Goal: Task Accomplishment & Management: Use online tool/utility

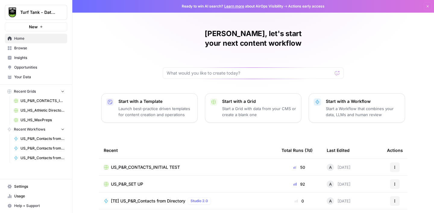
click at [32, 47] on span "Browse" at bounding box center [39, 47] width 50 height 5
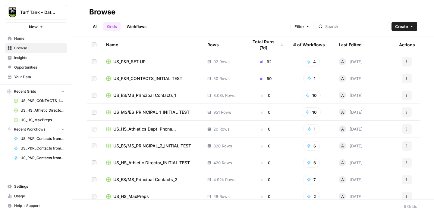
click at [161, 80] on span "US_P&R_CONTACTS_INITIAL TEST" at bounding box center [147, 79] width 69 height 6
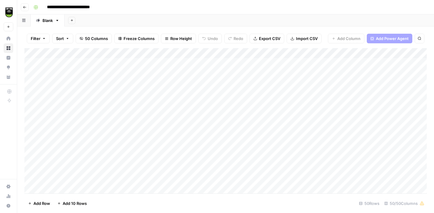
click at [46, 22] on div "Blank" at bounding box center [47, 20] width 10 height 6
click at [46, 22] on input "*****" at bounding box center [47, 21] width 11 height 8
type input "*******"
click at [78, 21] on icon "button" at bounding box center [77, 20] width 3 height 3
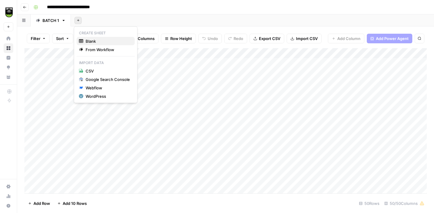
click at [94, 38] on span "Blank" at bounding box center [108, 41] width 44 height 6
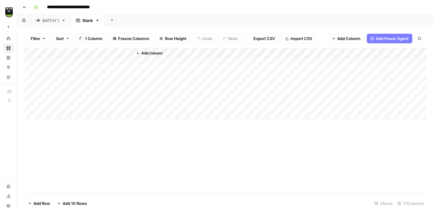
click at [89, 21] on div "Blank" at bounding box center [88, 20] width 10 height 6
click at [89, 21] on input "*****" at bounding box center [88, 21] width 11 height 8
type input "*******"
click at [45, 19] on div "BATCH 1" at bounding box center [50, 20] width 17 height 6
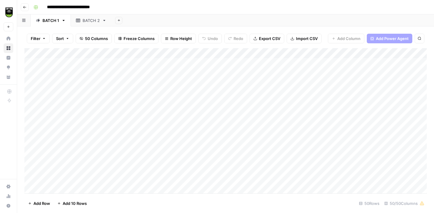
click at [87, 19] on div "BATCH 2" at bounding box center [91, 20] width 17 height 6
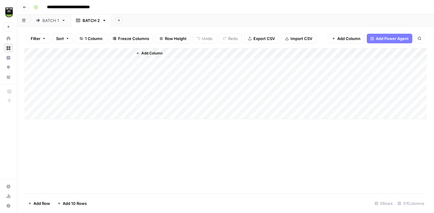
click at [304, 39] on span "Import CSV" at bounding box center [301, 39] width 22 height 6
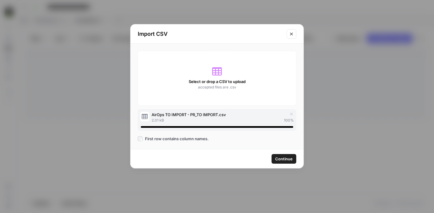
click at [282, 157] on span "Continue" at bounding box center [283, 159] width 17 height 6
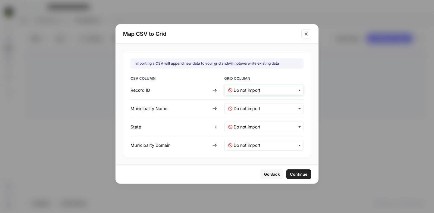
click at [245, 88] on ID-mapping "text" at bounding box center [266, 90] width 66 height 6
click at [242, 116] on span "Create new column" at bounding box center [249, 116] width 33 height 5
click at [239, 105] on div "button" at bounding box center [263, 108] width 79 height 11
click at [238, 136] on span "Create new column" at bounding box center [249, 135] width 33 height 5
click at [237, 125] on input "text" at bounding box center [266, 127] width 66 height 6
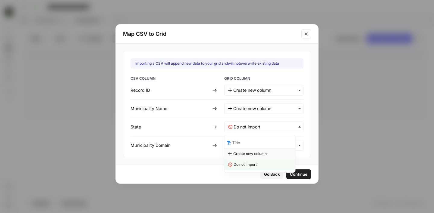
click at [245, 153] on span "Create new column" at bounding box center [249, 153] width 33 height 5
click at [241, 144] on Domain-mapping "text" at bounding box center [266, 145] width 66 height 6
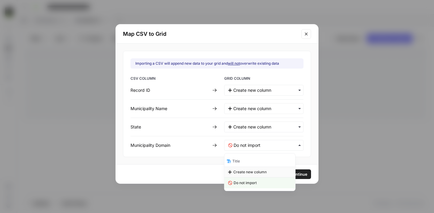
click at [243, 169] on div "Create new column" at bounding box center [259, 172] width 71 height 11
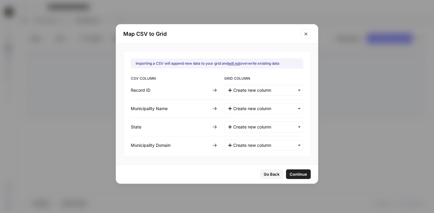
click at [290, 171] on span "Continue" at bounding box center [297, 174] width 17 height 6
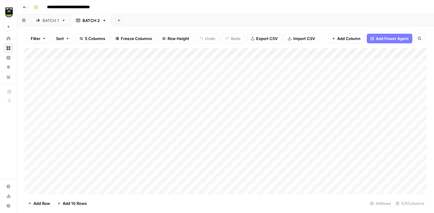
click at [128, 53] on div "Add Column" at bounding box center [225, 120] width 402 height 145
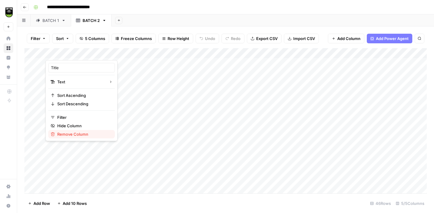
click at [79, 135] on span "Remove Column" at bounding box center [83, 134] width 53 height 6
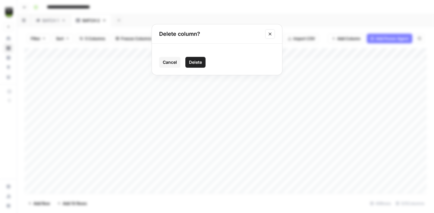
click at [191, 62] on span "Delete" at bounding box center [195, 62] width 13 height 6
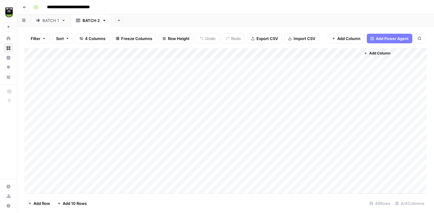
click at [31, 64] on div "Add Column" at bounding box center [225, 120] width 402 height 145
click at [31, 72] on div "Add Column" at bounding box center [225, 120] width 402 height 145
click at [31, 85] on div "Add Column" at bounding box center [225, 120] width 402 height 145
click at [31, 97] on div "Add Column" at bounding box center [225, 120] width 402 height 145
click at [32, 94] on div "Add Column" at bounding box center [225, 120] width 402 height 145
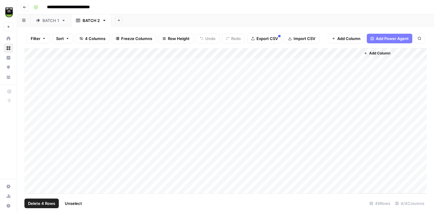
click at [32, 103] on div "Add Column" at bounding box center [225, 120] width 402 height 145
click at [42, 205] on span "Delete 5 Rows" at bounding box center [41, 204] width 27 height 6
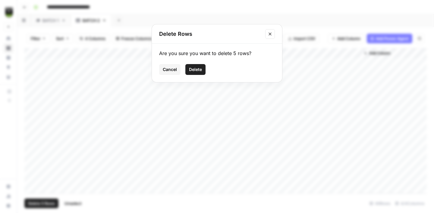
click at [193, 73] on button "Delete" at bounding box center [195, 69] width 20 height 11
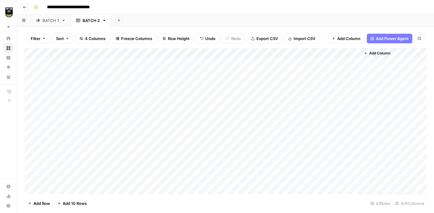
click at [300, 51] on div "Add Column" at bounding box center [225, 120] width 402 height 145
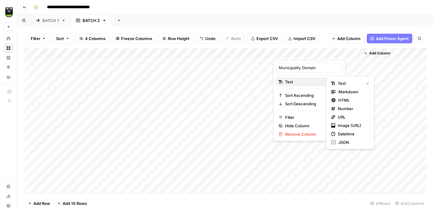
click at [297, 83] on span "Text" at bounding box center [308, 82] width 47 height 6
click at [347, 119] on span "URL" at bounding box center [352, 117] width 29 height 6
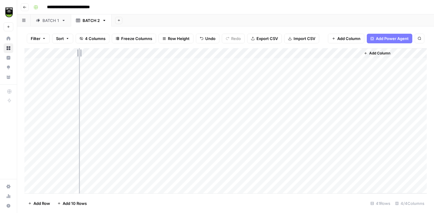
drag, startPoint x: 101, startPoint y: 53, endPoint x: 48, endPoint y: 48, distance: 52.6
click at [48, 48] on div "Add Column" at bounding box center [225, 120] width 402 height 145
drag, startPoint x: 161, startPoint y: 51, endPoint x: 81, endPoint y: 48, distance: 80.2
click at [81, 48] on div "Add Column" at bounding box center [225, 120] width 402 height 145
drag, startPoint x: 192, startPoint y: 51, endPoint x: 115, endPoint y: 50, distance: 77.4
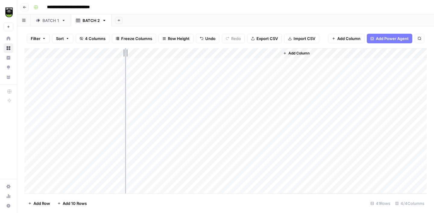
click at [116, 50] on div "Add Column" at bounding box center [225, 120] width 402 height 145
drag, startPoint x: 222, startPoint y: 52, endPoint x: 181, endPoint y: 53, distance: 40.7
click at [183, 53] on div "Add Column" at bounding box center [225, 120] width 402 height 145
click at [205, 53] on span "Add Column" at bounding box center [202, 53] width 21 height 5
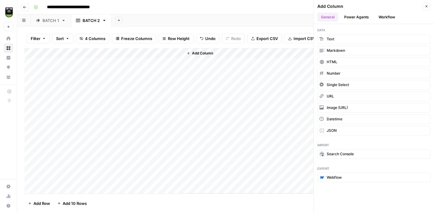
click at [395, 15] on button "Workflow" at bounding box center [387, 17] width 24 height 9
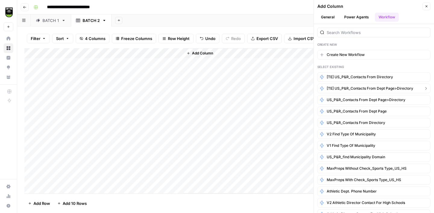
click at [364, 87] on span "[TE] US_P&R_Contacts from Dept Page>Directory" at bounding box center [369, 88] width 86 height 5
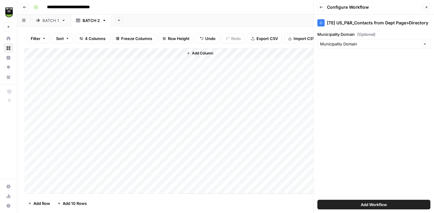
click at [372, 206] on span "Add Workflow" at bounding box center [373, 205] width 26 height 6
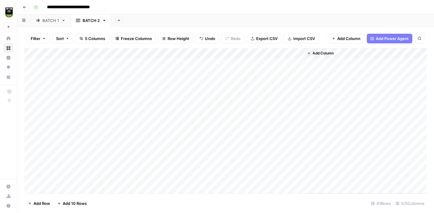
click at [298, 53] on div "Add Column" at bounding box center [225, 120] width 402 height 145
click at [311, 67] on span "All Rows" at bounding box center [320, 67] width 38 height 6
click at [258, 38] on span "Export CSV" at bounding box center [268, 39] width 21 height 6
click at [290, 61] on div "Add Column" at bounding box center [225, 120] width 402 height 145
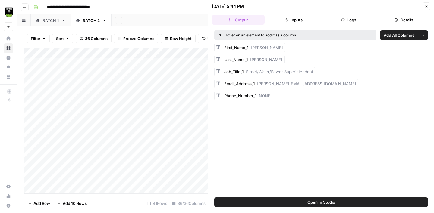
click at [403, 20] on button "Details" at bounding box center [403, 20] width 53 height 10
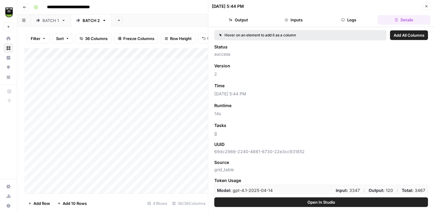
click at [242, 126] on span "Add as Column" at bounding box center [244, 125] width 26 height 5
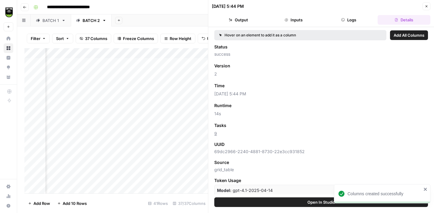
scroll to position [0, 195]
click at [426, 6] on icon "button" at bounding box center [426, 6] width 2 height 2
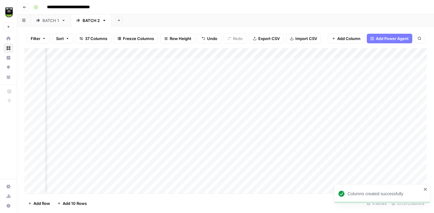
scroll to position [0, 58]
click at [265, 38] on span "Export CSV" at bounding box center [268, 39] width 21 height 6
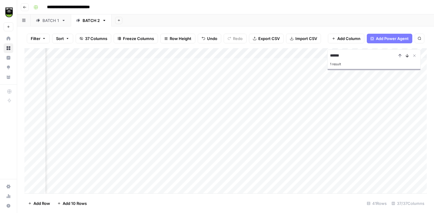
type input "******"
click at [407, 55] on icon "Next Result" at bounding box center [406, 55] width 5 height 5
click at [283, 161] on div "Add Column" at bounding box center [225, 120] width 402 height 145
click at [259, 160] on div "Add Column" at bounding box center [225, 120] width 402 height 145
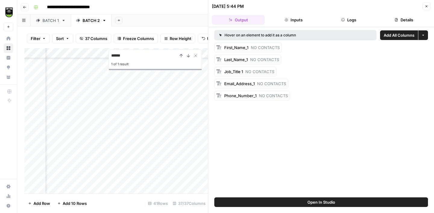
click at [402, 23] on button "Details" at bounding box center [403, 20] width 53 height 10
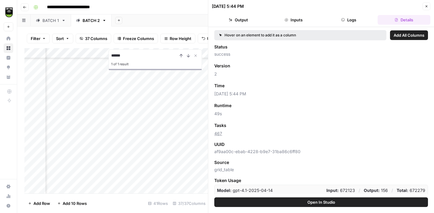
click at [220, 133] on link "467" at bounding box center [218, 133] width 8 height 5
click at [425, 6] on icon "button" at bounding box center [426, 7] width 4 height 4
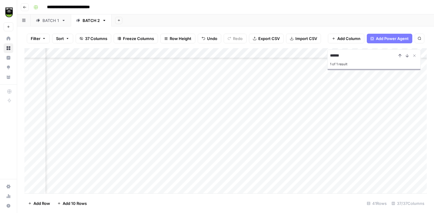
click at [269, 161] on div "Add Column" at bounding box center [225, 120] width 402 height 145
